Goal: Task Accomplishment & Management: Use online tool/utility

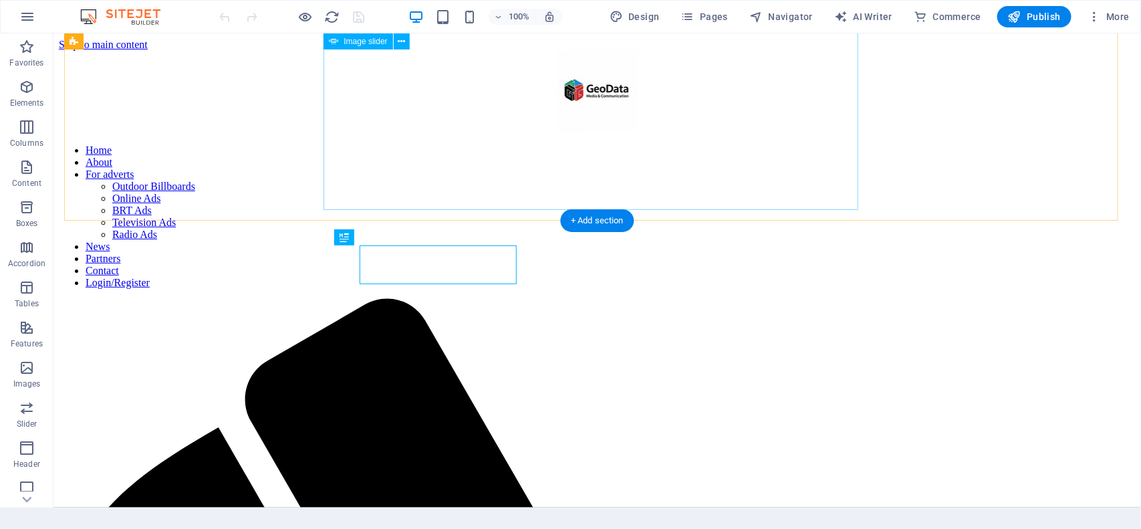
scroll to position [281, 0]
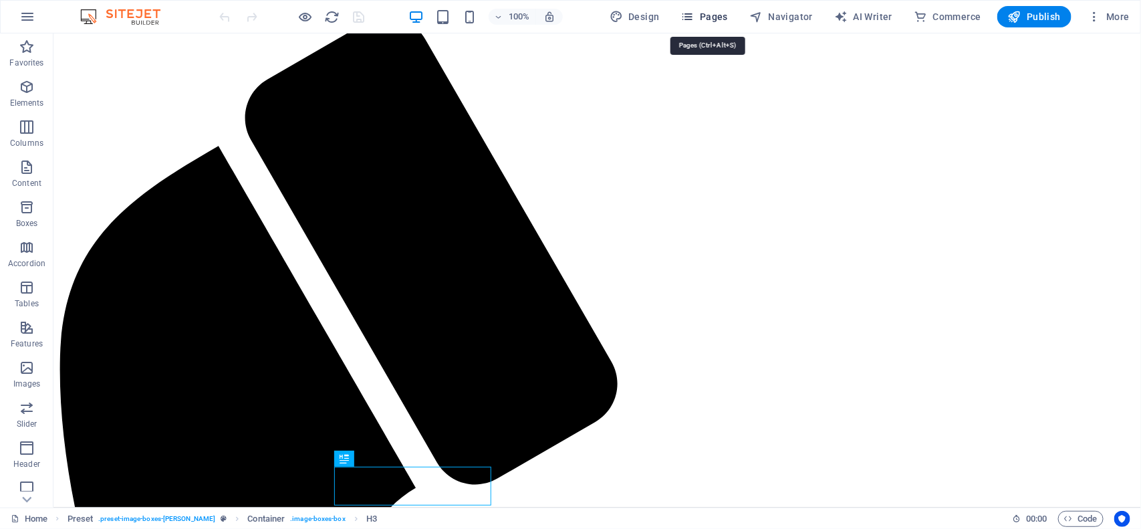
click at [719, 11] on span "Pages" at bounding box center [704, 16] width 47 height 13
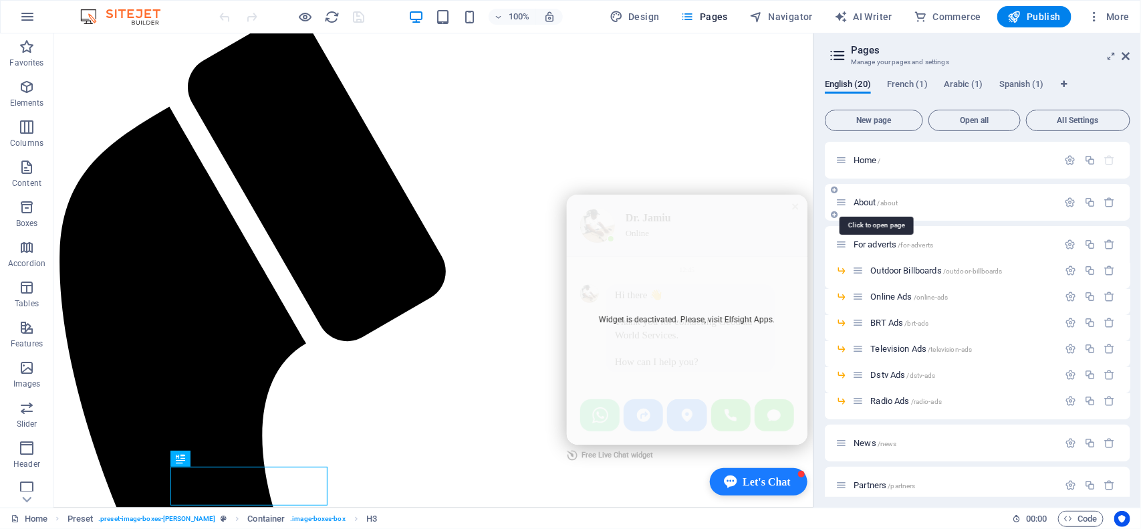
click at [874, 205] on span "About /about" at bounding box center [876, 202] width 45 height 10
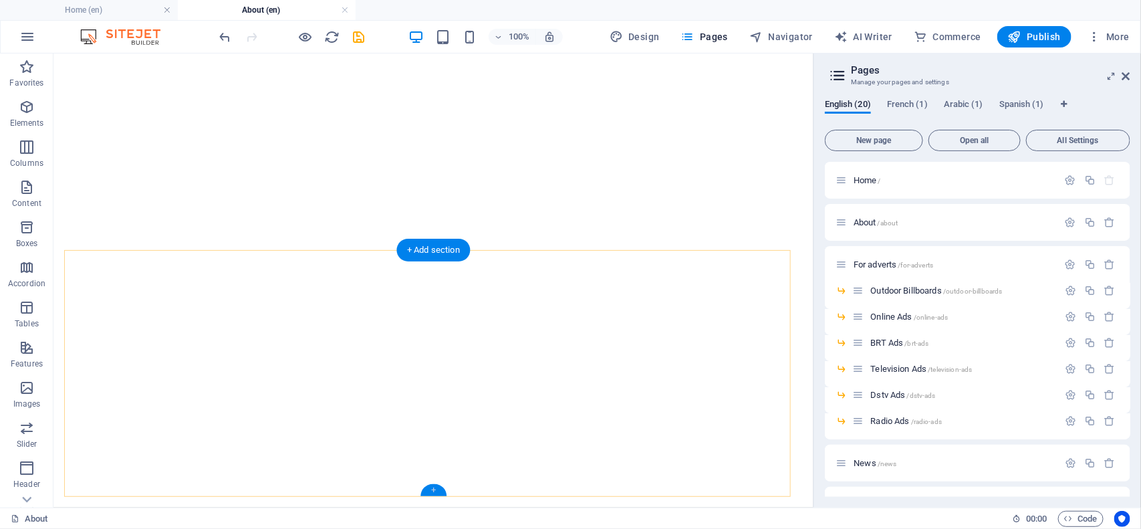
click at [430, 490] on div "+" at bounding box center [434, 490] width 26 height 12
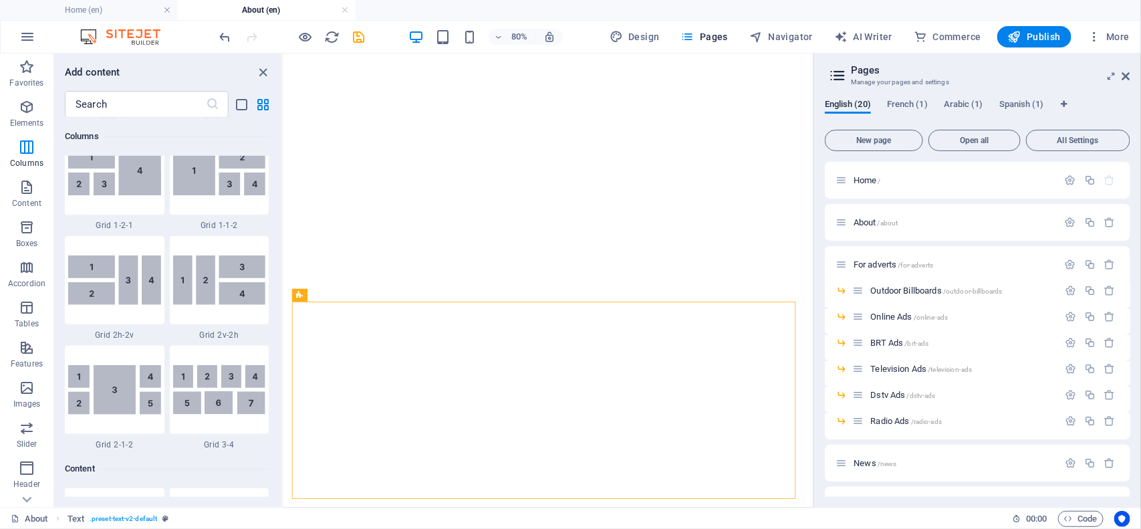
scroll to position [2173, 0]
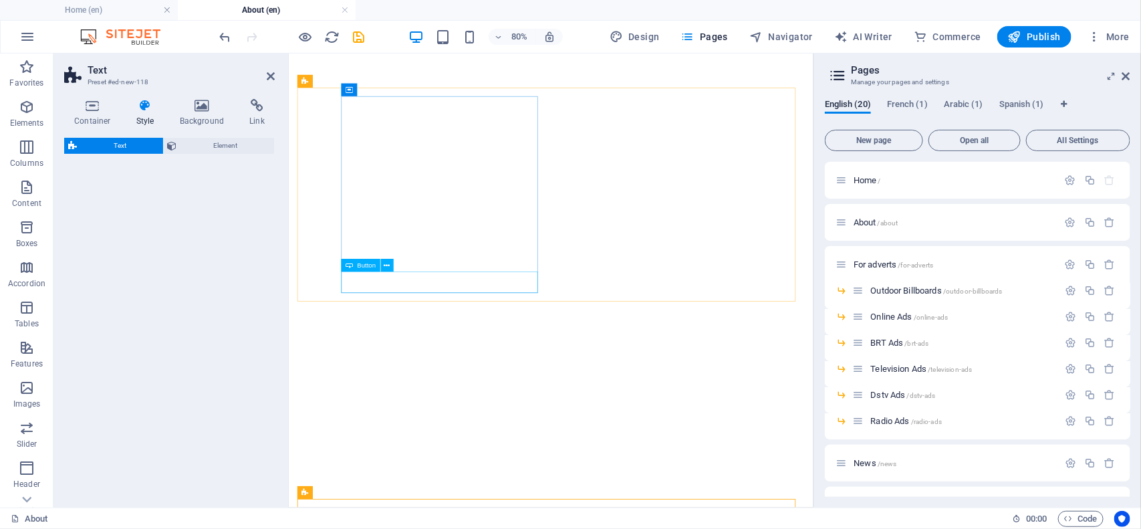
select select "preset-text-v2-default"
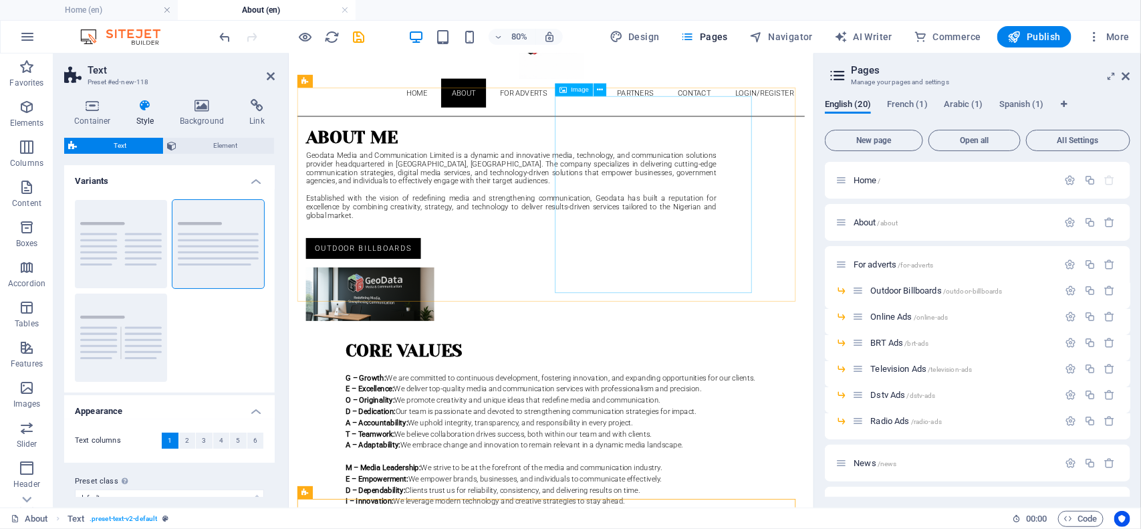
scroll to position [205, 0]
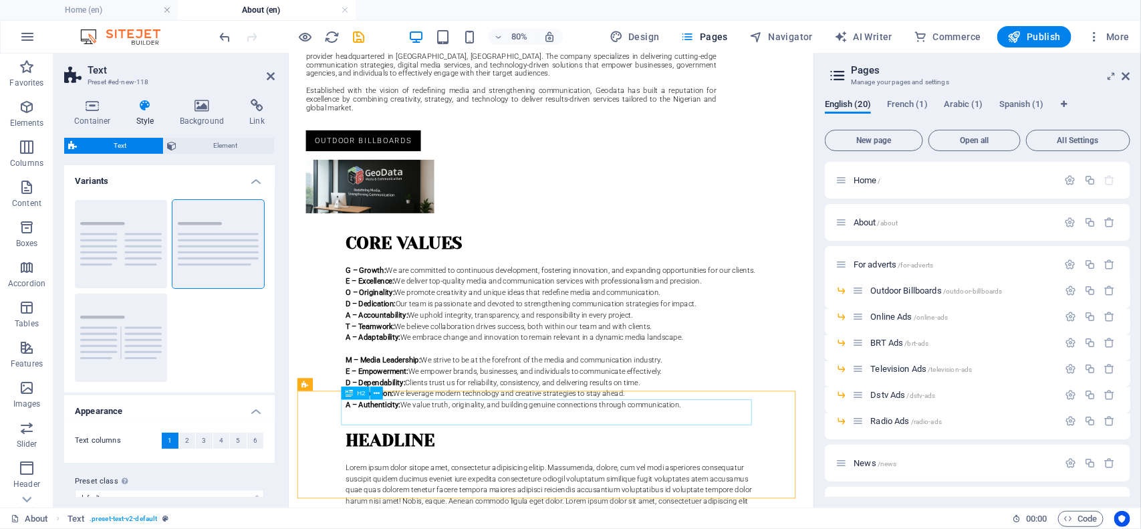
click at [429, 521] on div "Headline" at bounding box center [616, 537] width 513 height 32
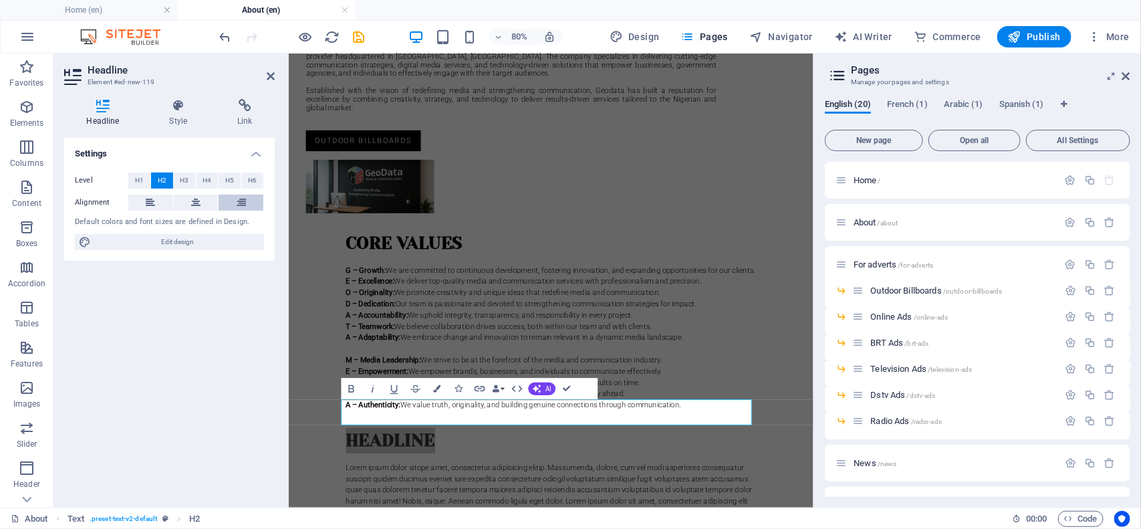
click at [245, 197] on icon at bounding box center [241, 203] width 9 height 16
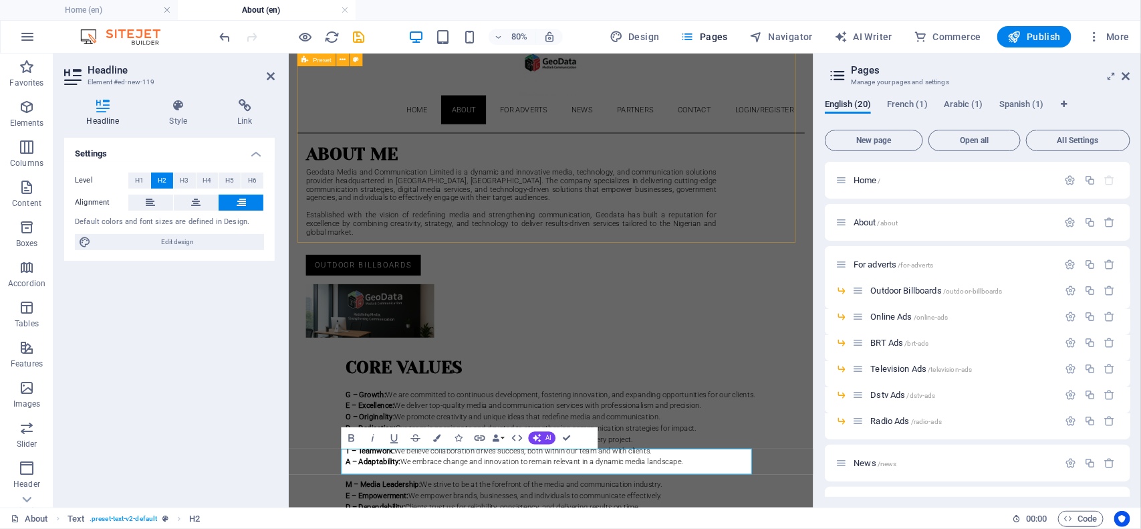
scroll to position [0, 0]
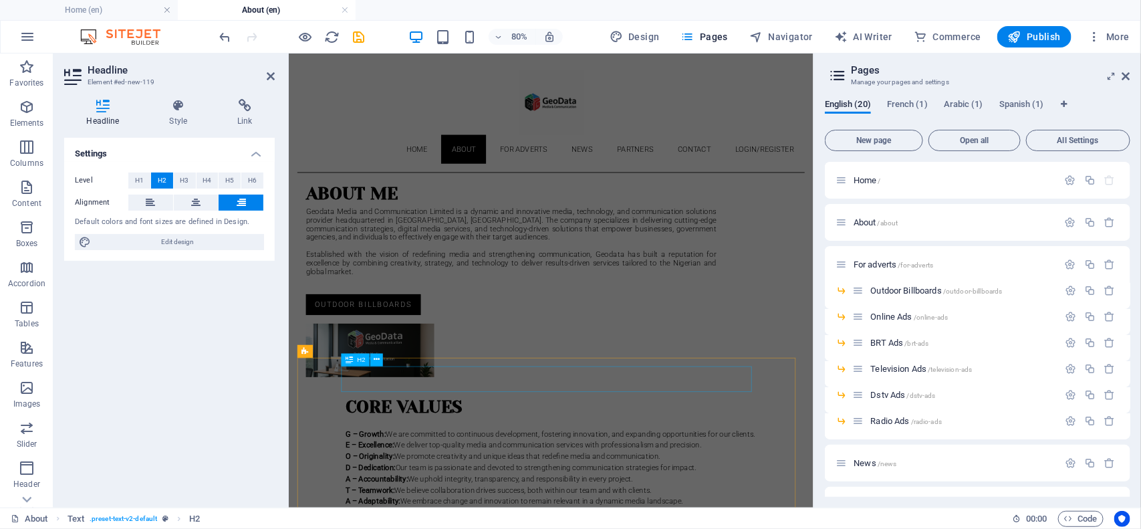
click at [435, 479] on div "core values" at bounding box center [616, 495] width 513 height 32
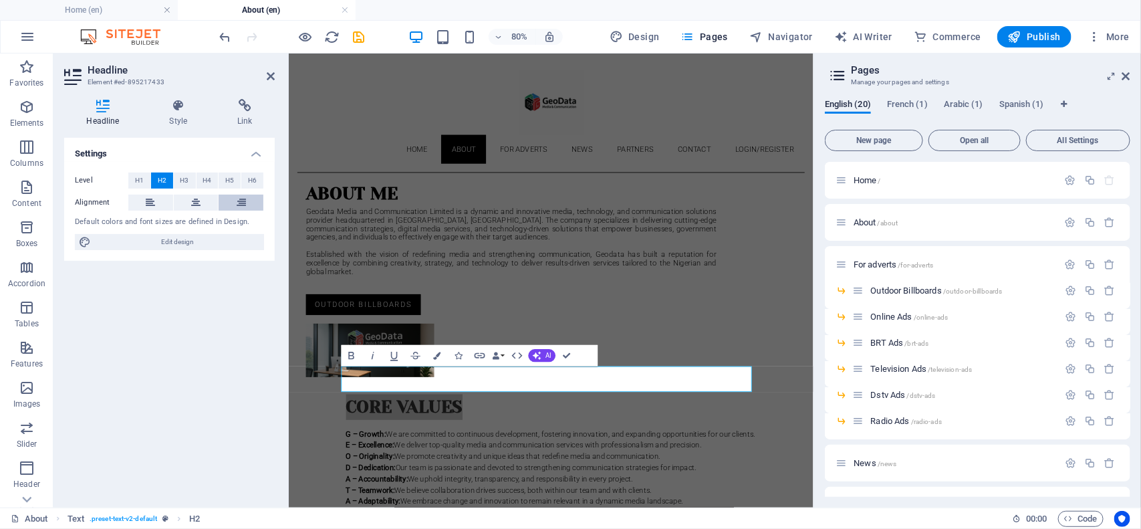
click at [241, 201] on icon at bounding box center [241, 203] width 9 height 16
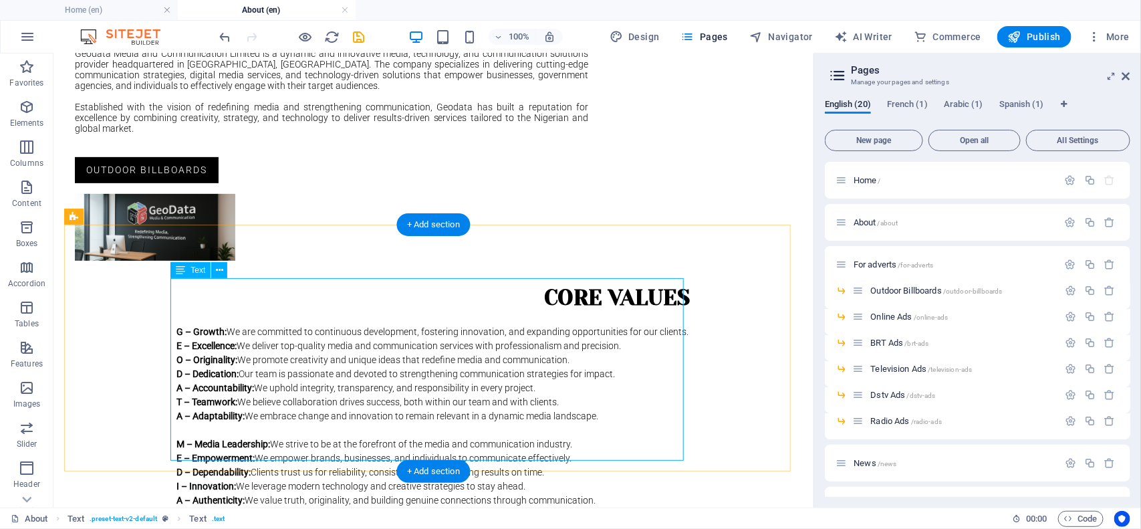
scroll to position [251, 0]
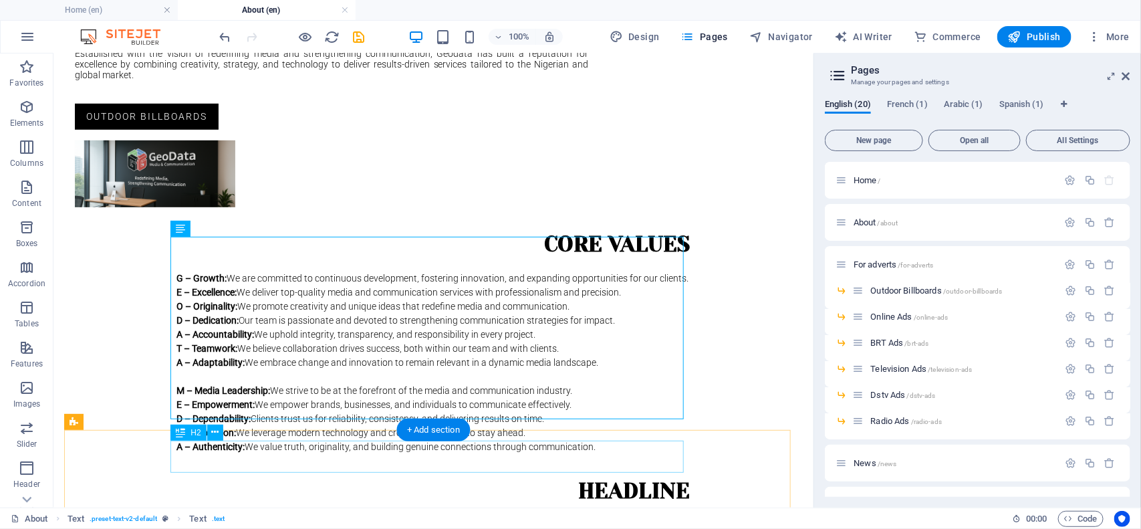
click at [608, 475] on div "Headline" at bounding box center [433, 491] width 513 height 32
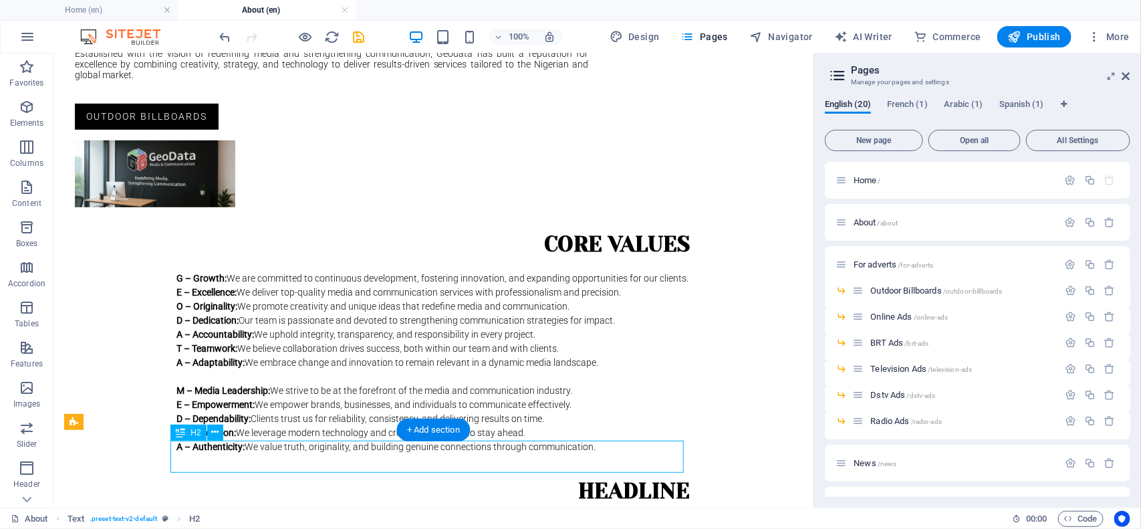
click at [615, 475] on div "Headline" at bounding box center [433, 491] width 513 height 32
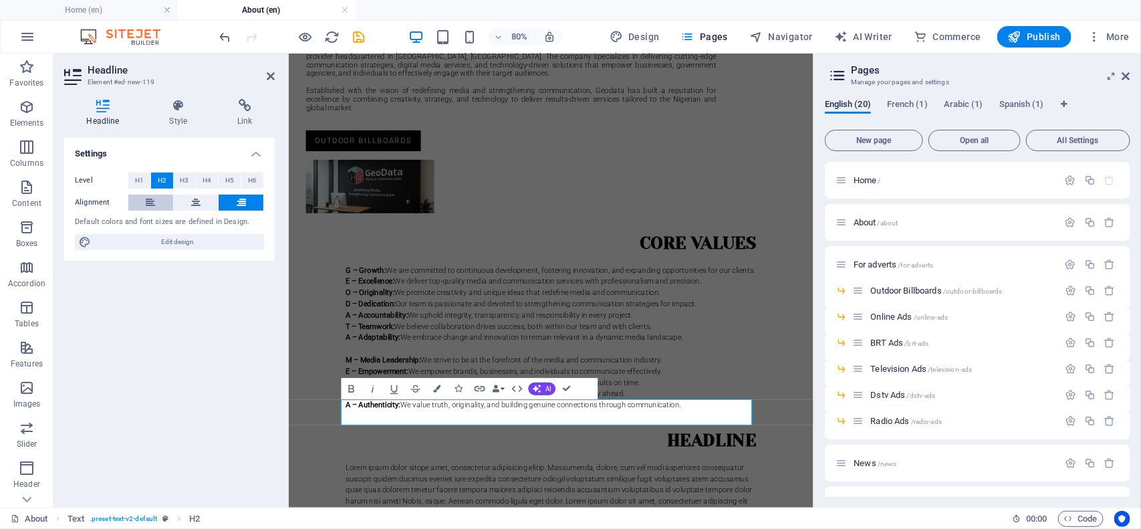
click at [150, 202] on icon at bounding box center [150, 203] width 9 height 16
click at [489, 521] on h2 "Headline" at bounding box center [616, 537] width 513 height 32
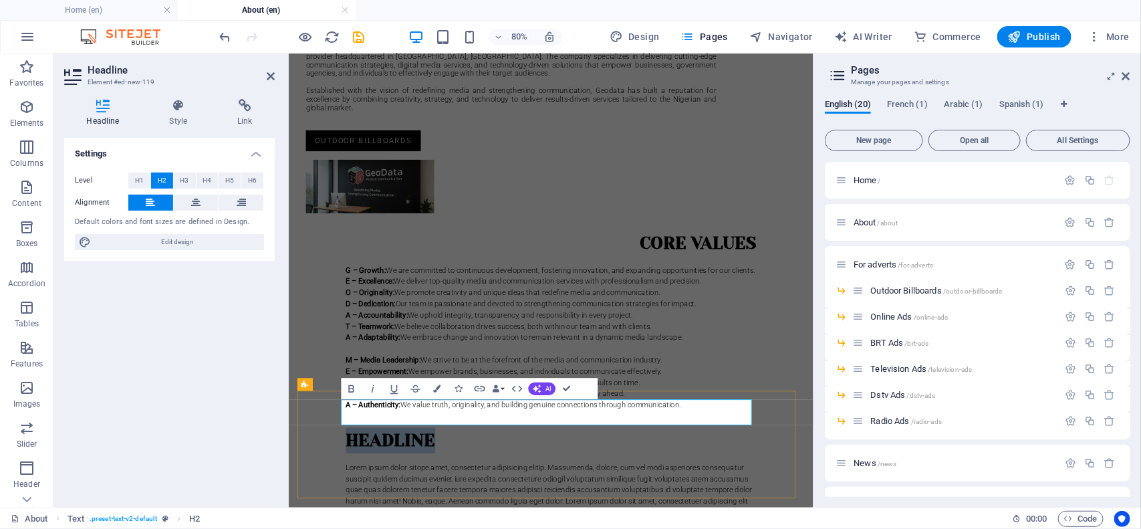
drag, startPoint x: 489, startPoint y: 499, endPoint x: 357, endPoint y: 509, distance: 132.0
click at [360, 521] on h2 "Headline" at bounding box center [616, 537] width 513 height 32
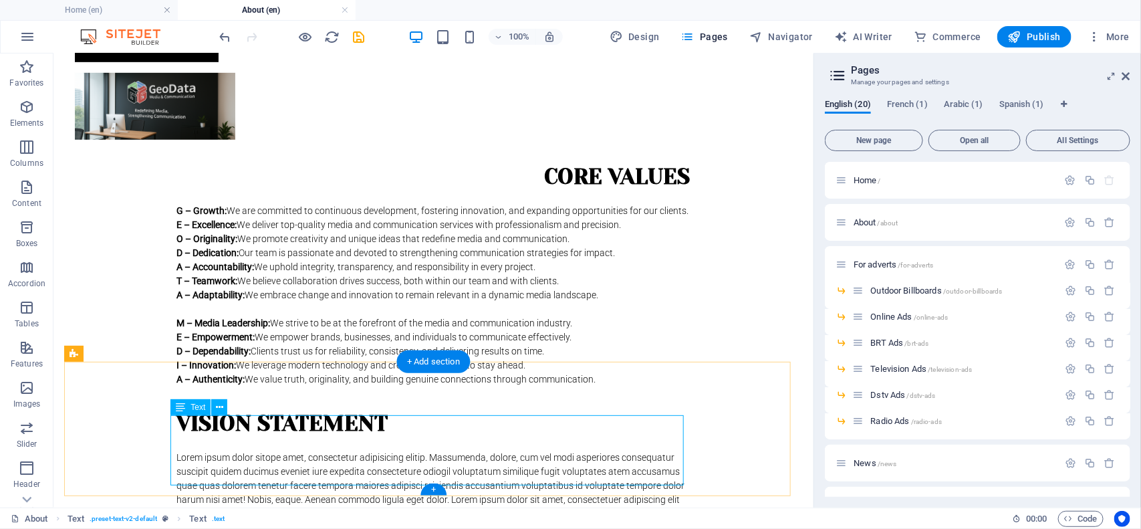
click at [418, 458] on div "Lorem ipsum dolor sitope amet, consectetur adipisicing elitip. Massumenda, dolo…" at bounding box center [433, 485] width 513 height 70
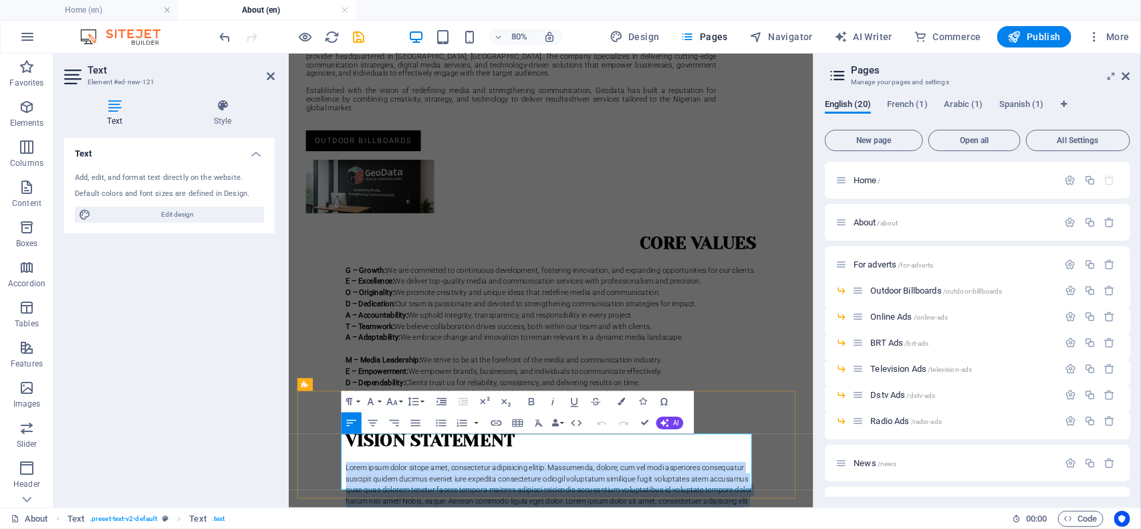
scroll to position [158, 0]
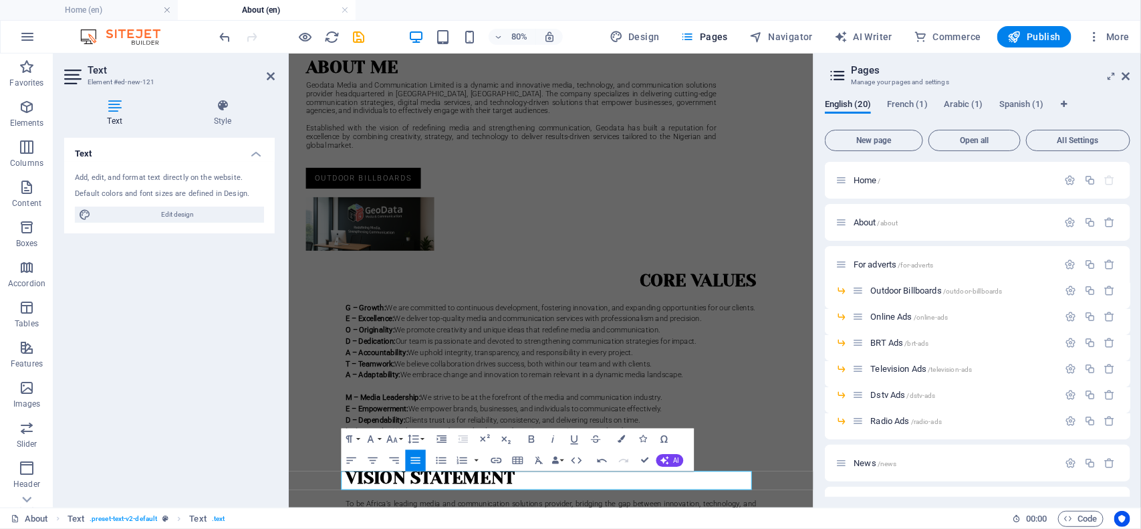
click at [266, 396] on div "Text Add, edit, and format text directly on the website. Default colors and fon…" at bounding box center [169, 317] width 211 height 359
click at [246, 332] on div "Text Add, edit, and format text directly on the website. Default colors and fon…" at bounding box center [169, 317] width 211 height 359
click at [379, 408] on div "G – Growth: We are committed to continuous development, fostering innovation, a…" at bounding box center [616, 455] width 513 height 183
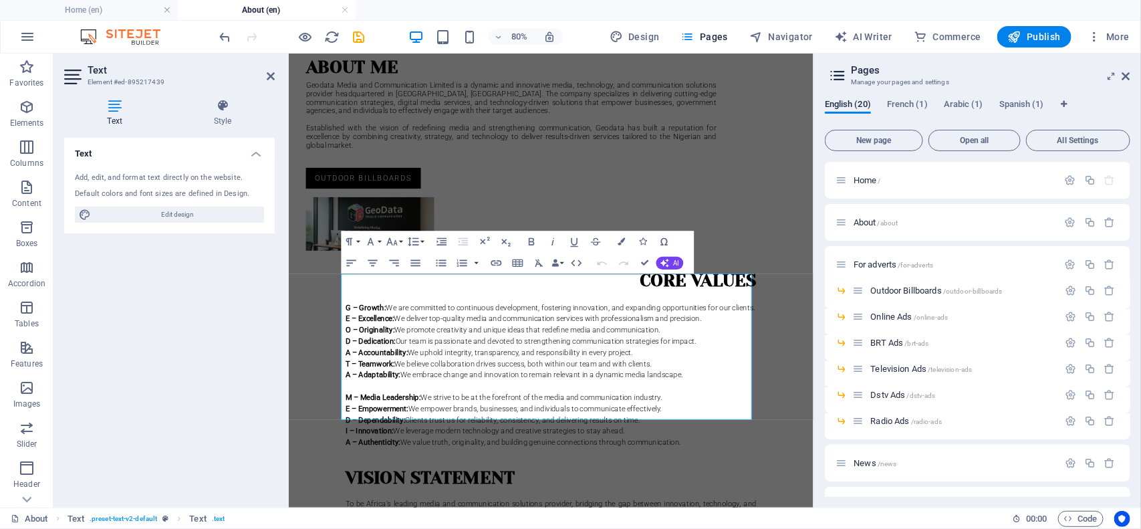
click at [569, 528] on html "Skip to main content Home About For adverts Outdoor Billboards Online Ads BRT A…" at bounding box center [616, 274] width 656 height 758
click at [269, 77] on icon at bounding box center [271, 76] width 8 height 11
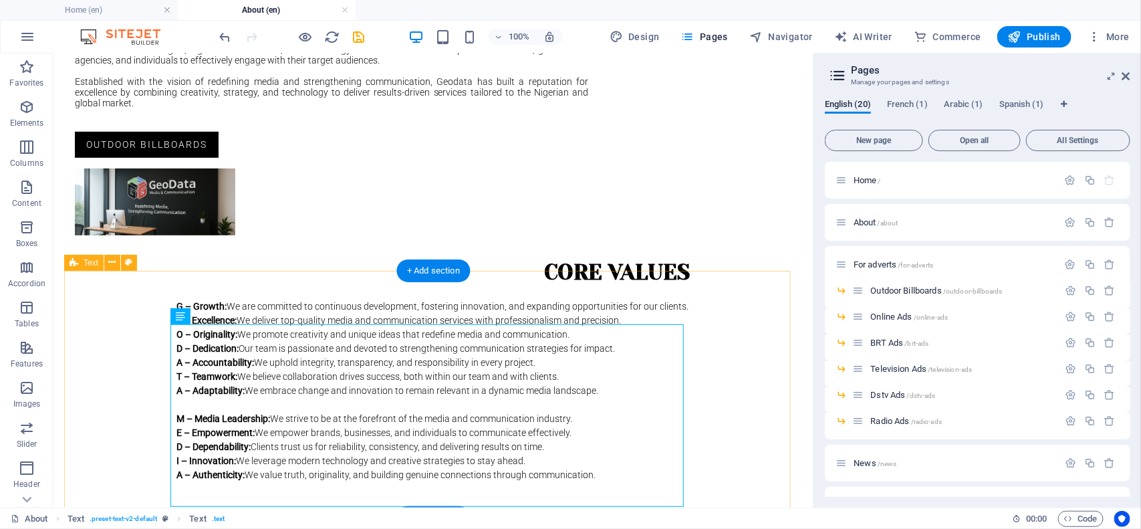
scroll to position [271, 0]
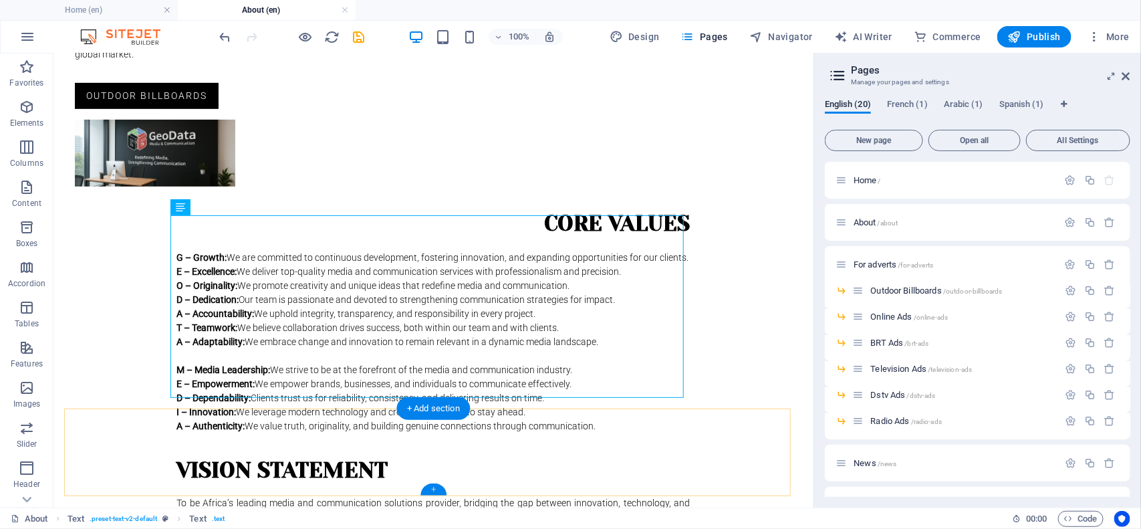
click at [433, 492] on div "+" at bounding box center [434, 489] width 26 height 12
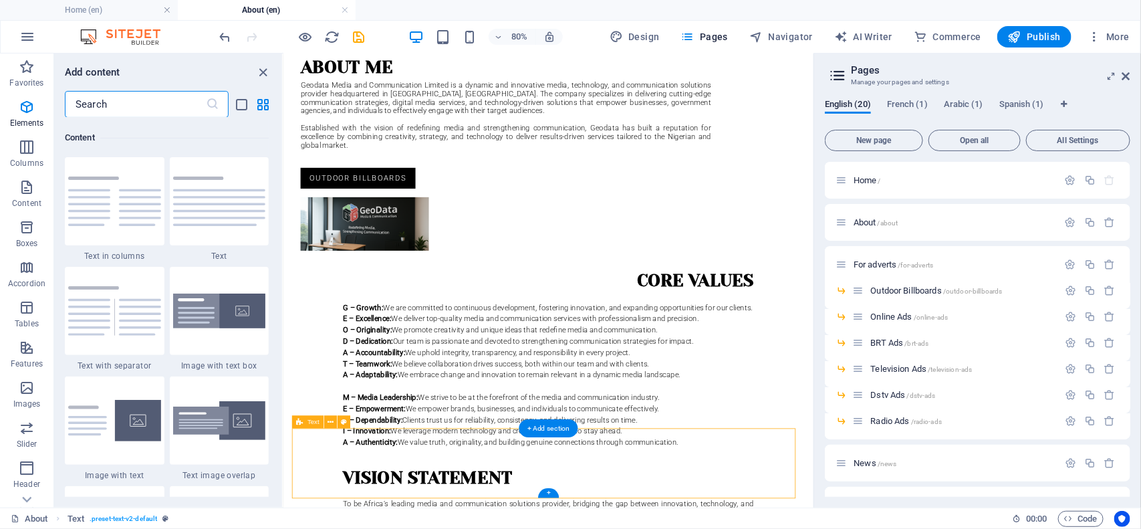
scroll to position [2338, 0]
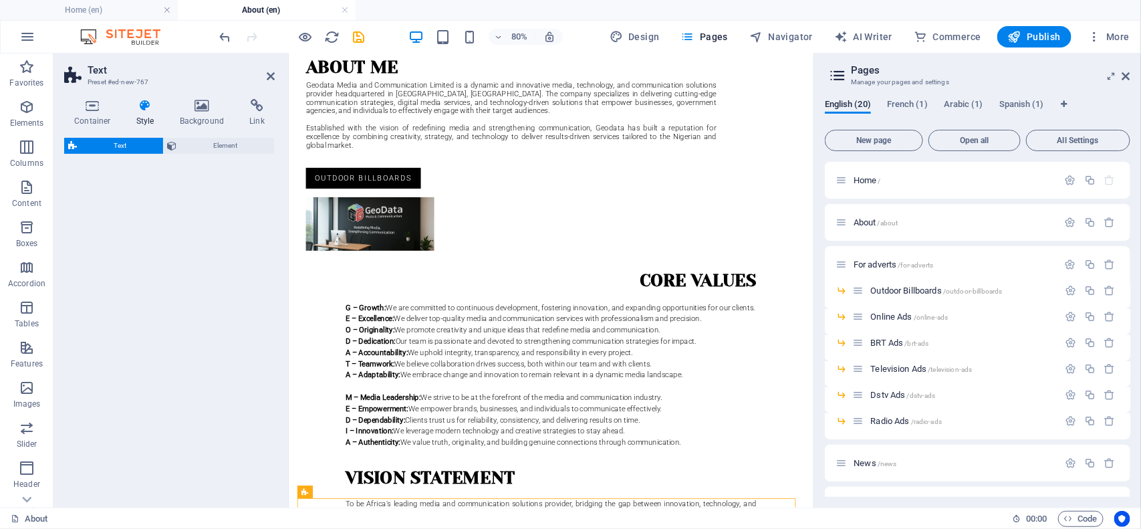
select select "preset-text-v2-default"
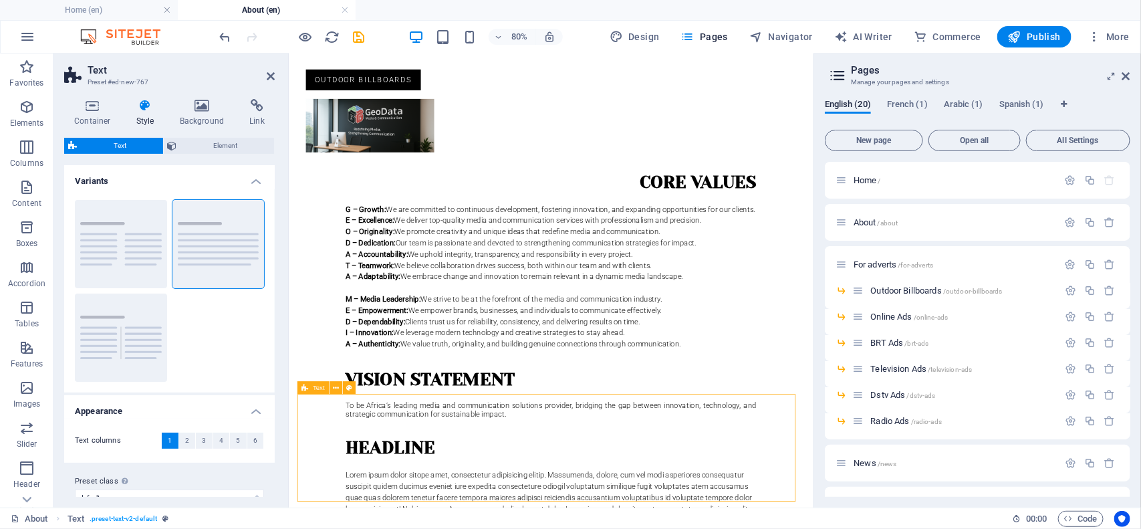
scroll to position [291, 0]
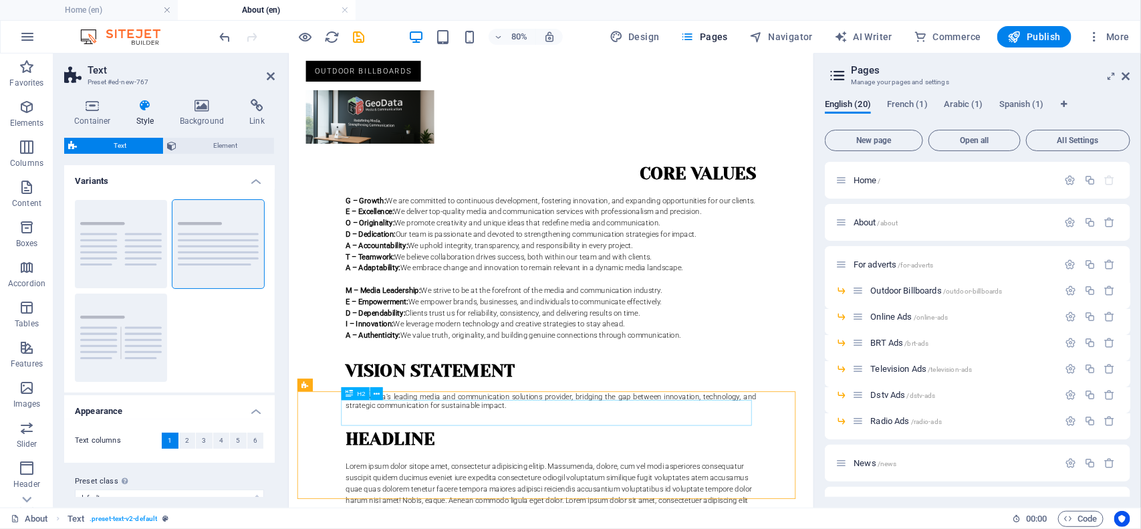
click at [473, 519] on div "Headline" at bounding box center [616, 535] width 513 height 32
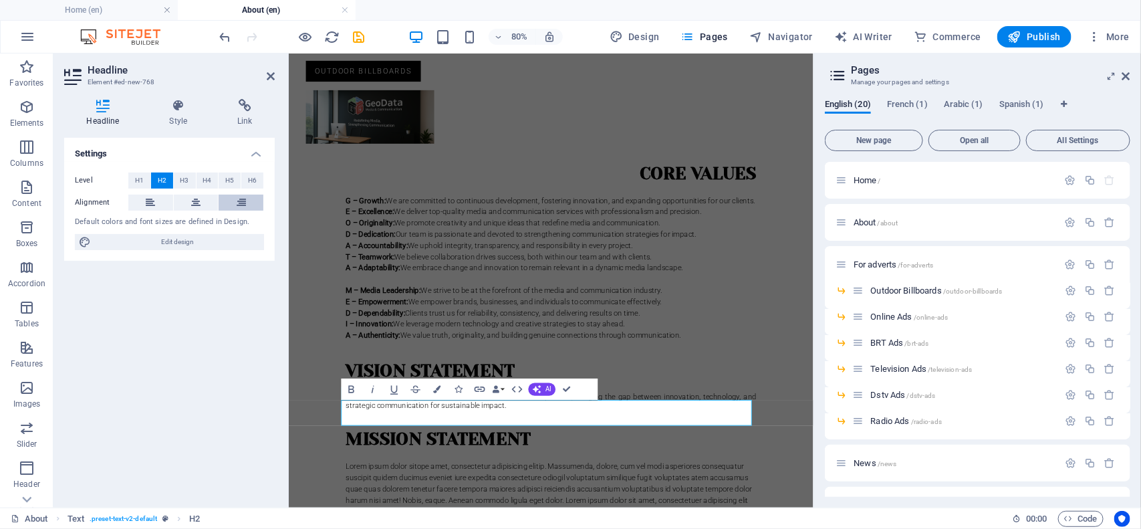
click at [241, 201] on icon at bounding box center [241, 203] width 9 height 16
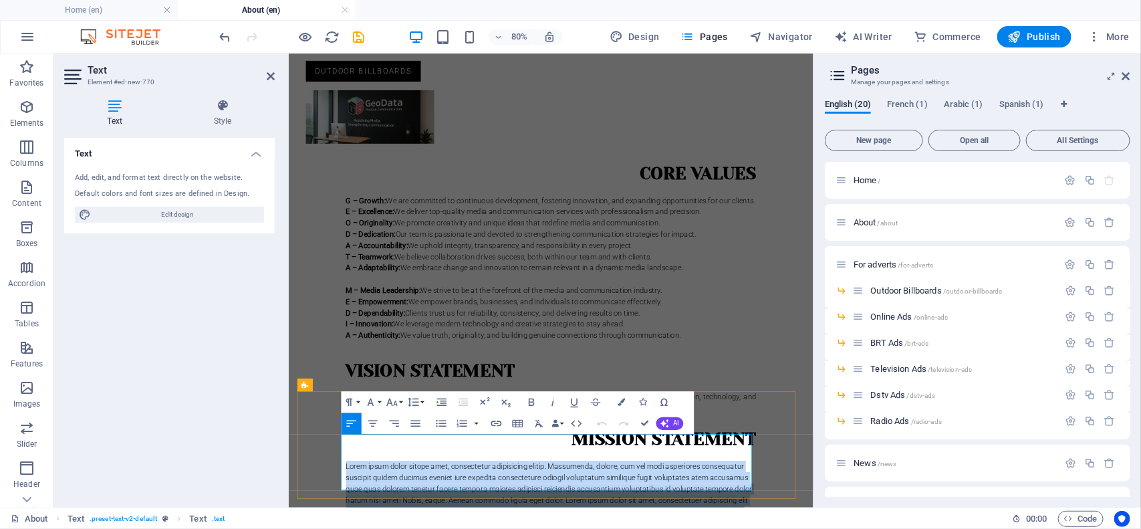
scroll to position [245, 0]
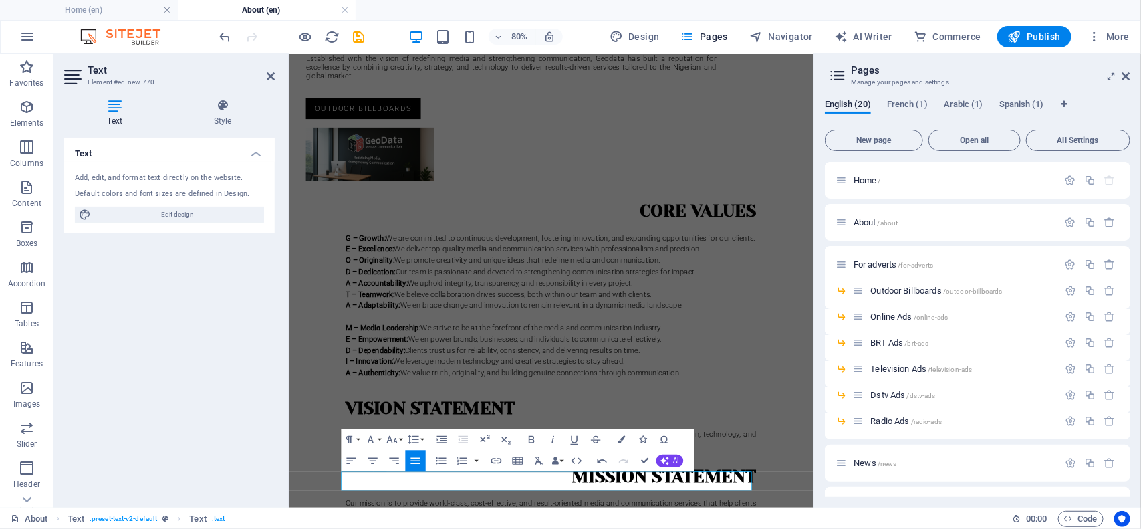
click at [257, 71] on h2 "Text" at bounding box center [181, 70] width 187 height 12
drag, startPoint x: 218, startPoint y: 20, endPoint x: 271, endPoint y: 74, distance: 75.6
click at [271, 74] on icon at bounding box center [271, 76] width 8 height 11
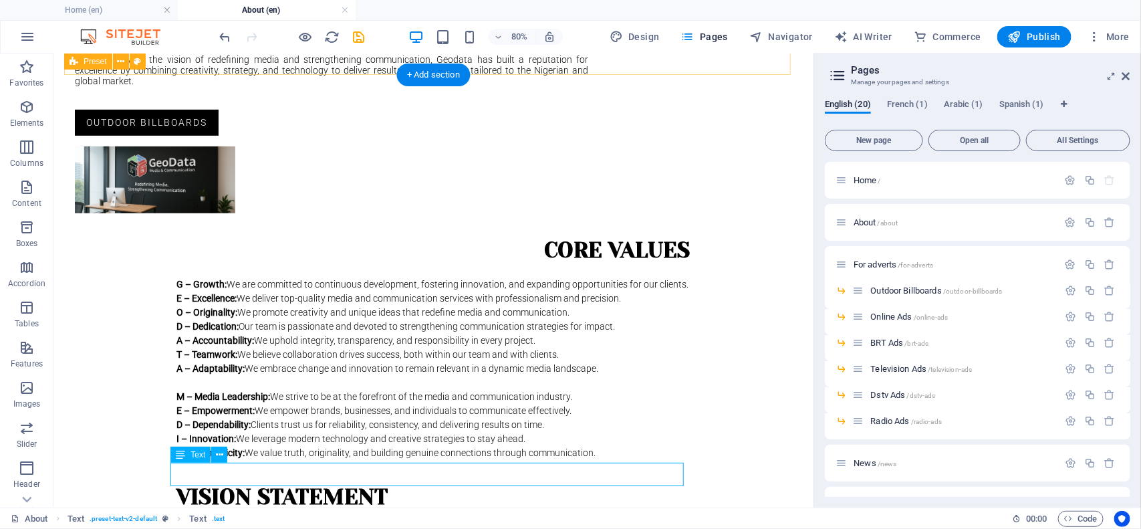
scroll to position [358, 0]
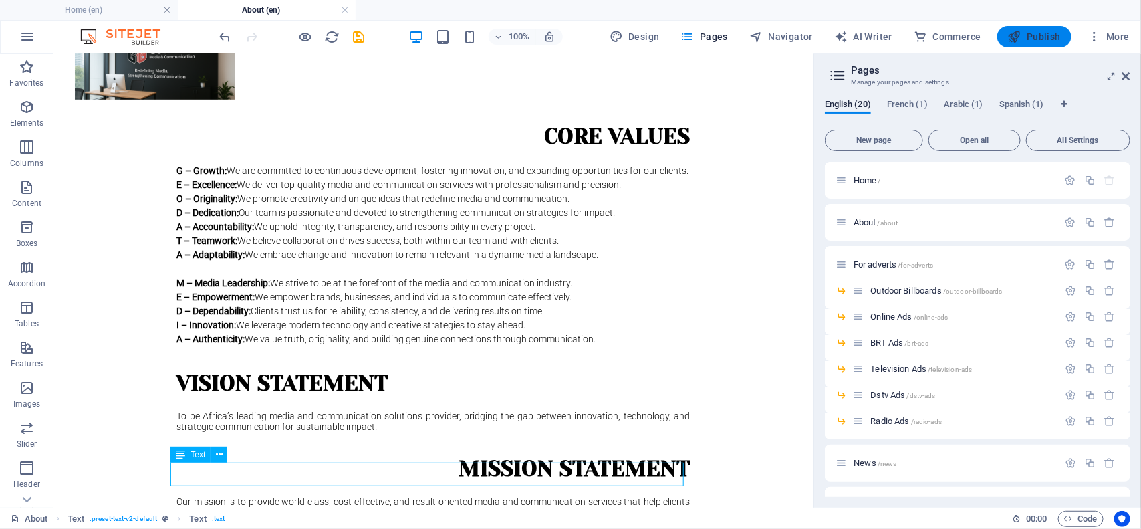
click at [1018, 34] on icon "button" at bounding box center [1014, 36] width 13 height 13
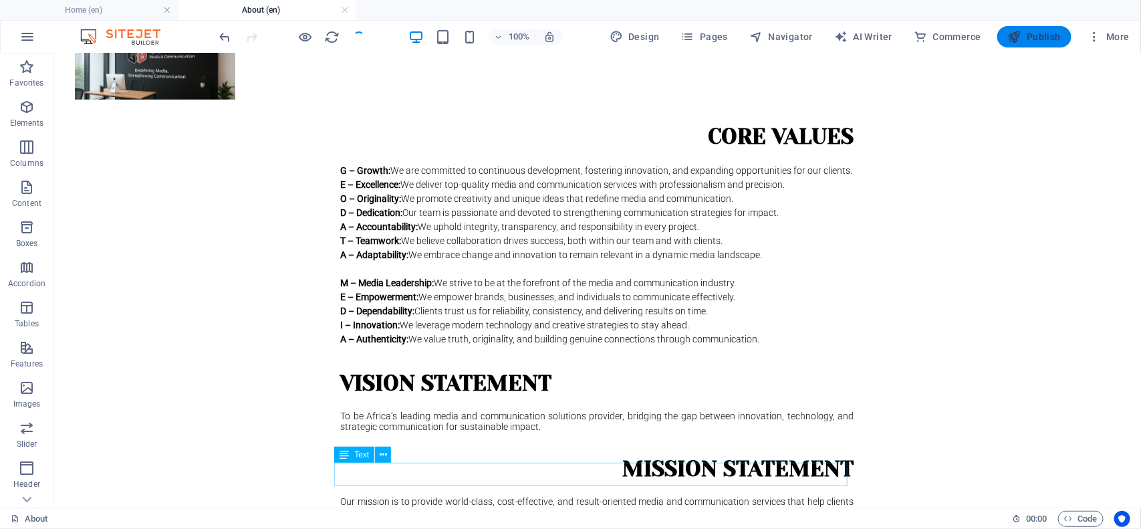
click at [1042, 31] on span "Publish" at bounding box center [1034, 36] width 53 height 13
